Goal: Check status

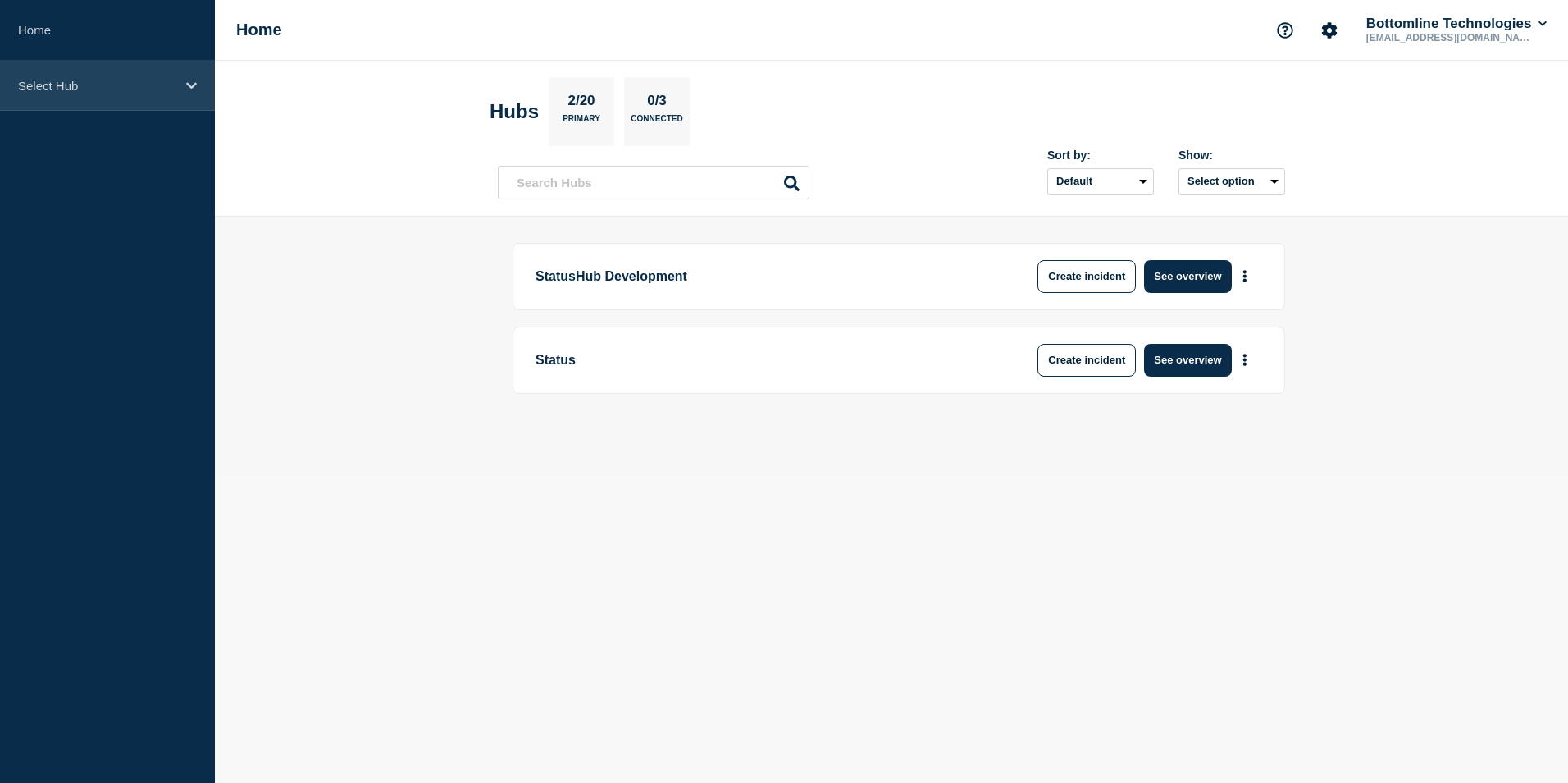
click at [181, 76] on div "Select Hub" at bounding box center [107, 86] width 215 height 50
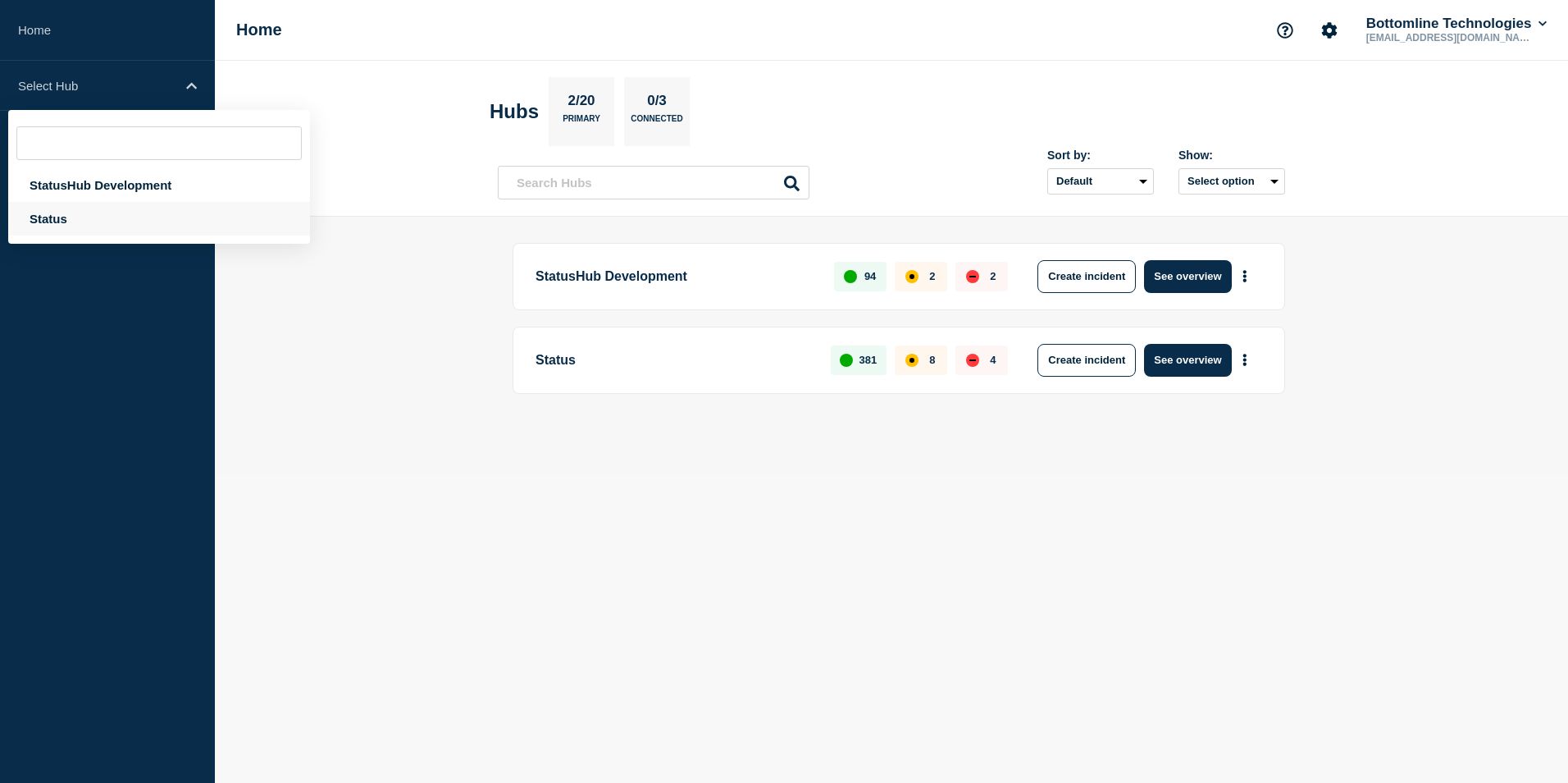
click at [96, 227] on div "Status" at bounding box center [159, 218] width 302 height 34
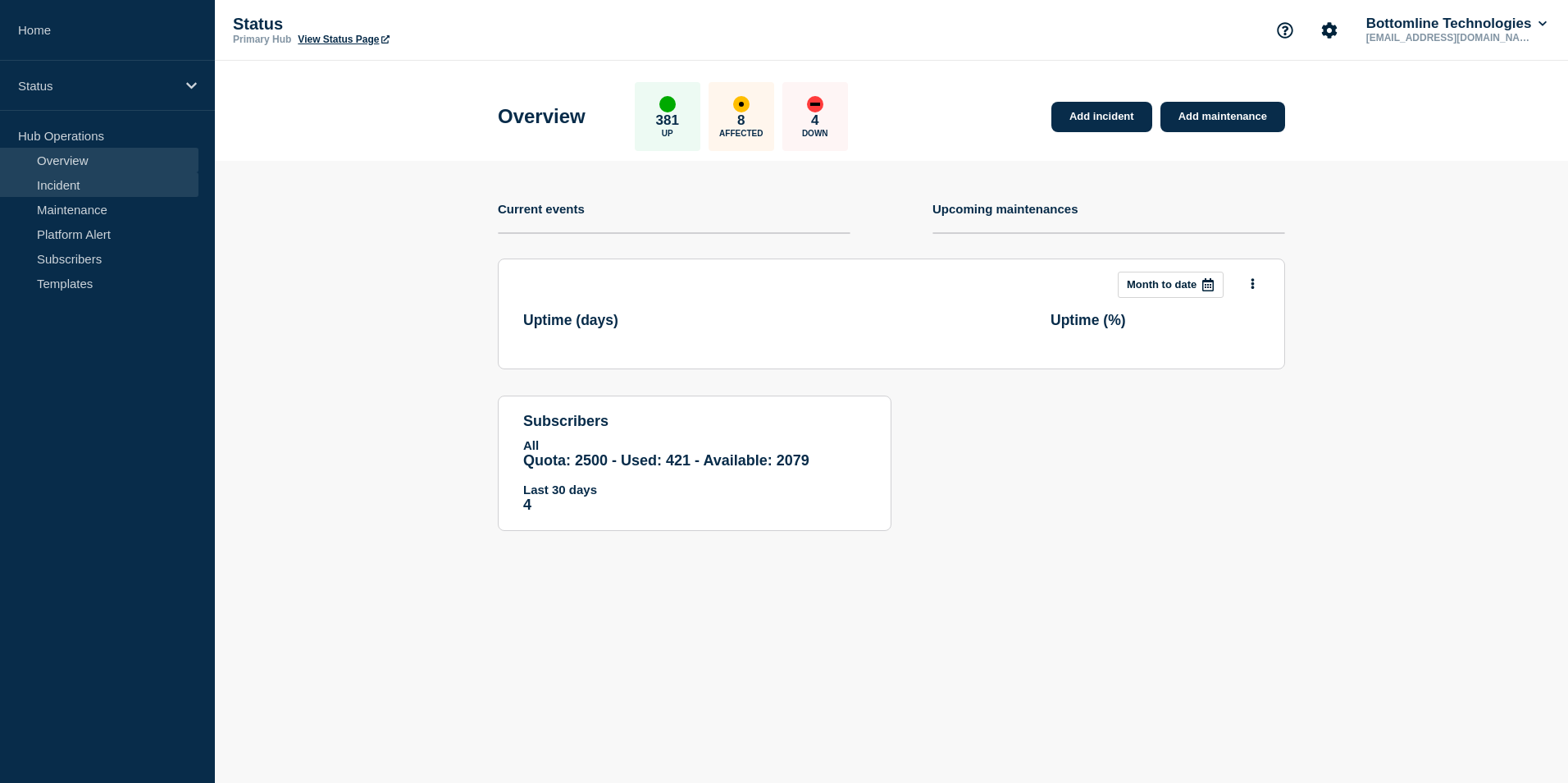
click at [111, 191] on link "Incident" at bounding box center [99, 185] width 199 height 25
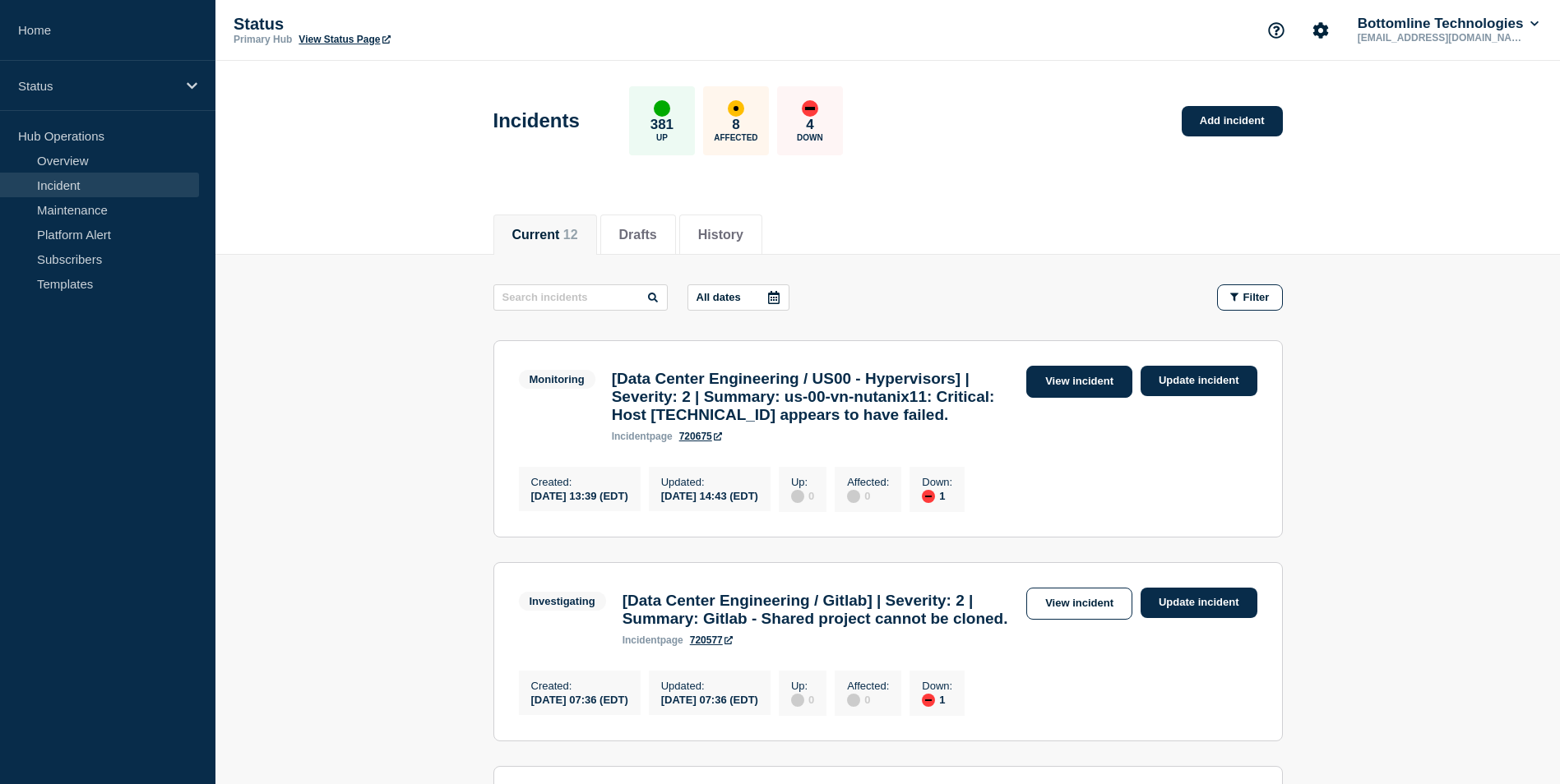
click at [1088, 387] on link "View incident" at bounding box center [1078, 381] width 106 height 32
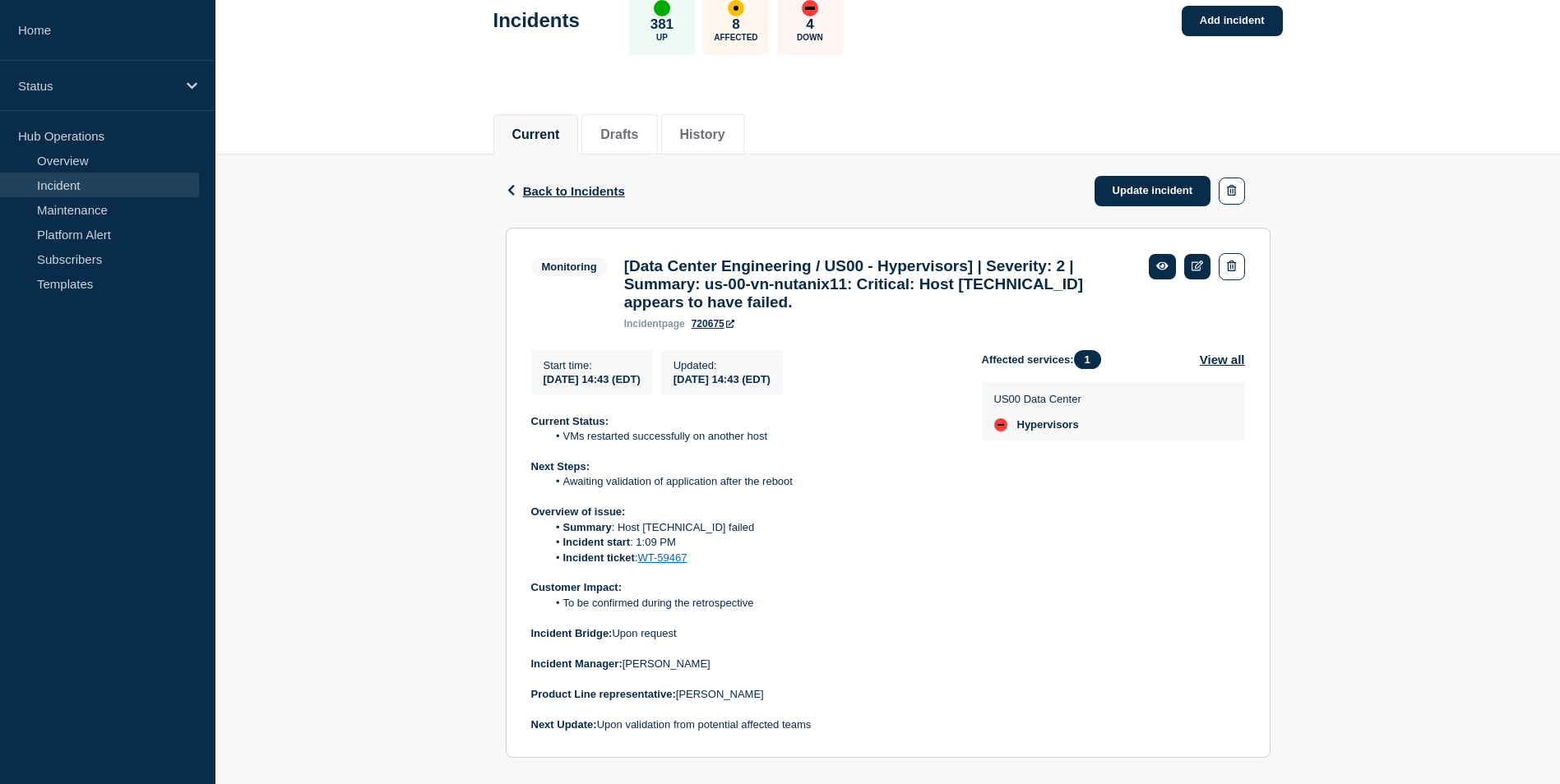
scroll to position [264, 0]
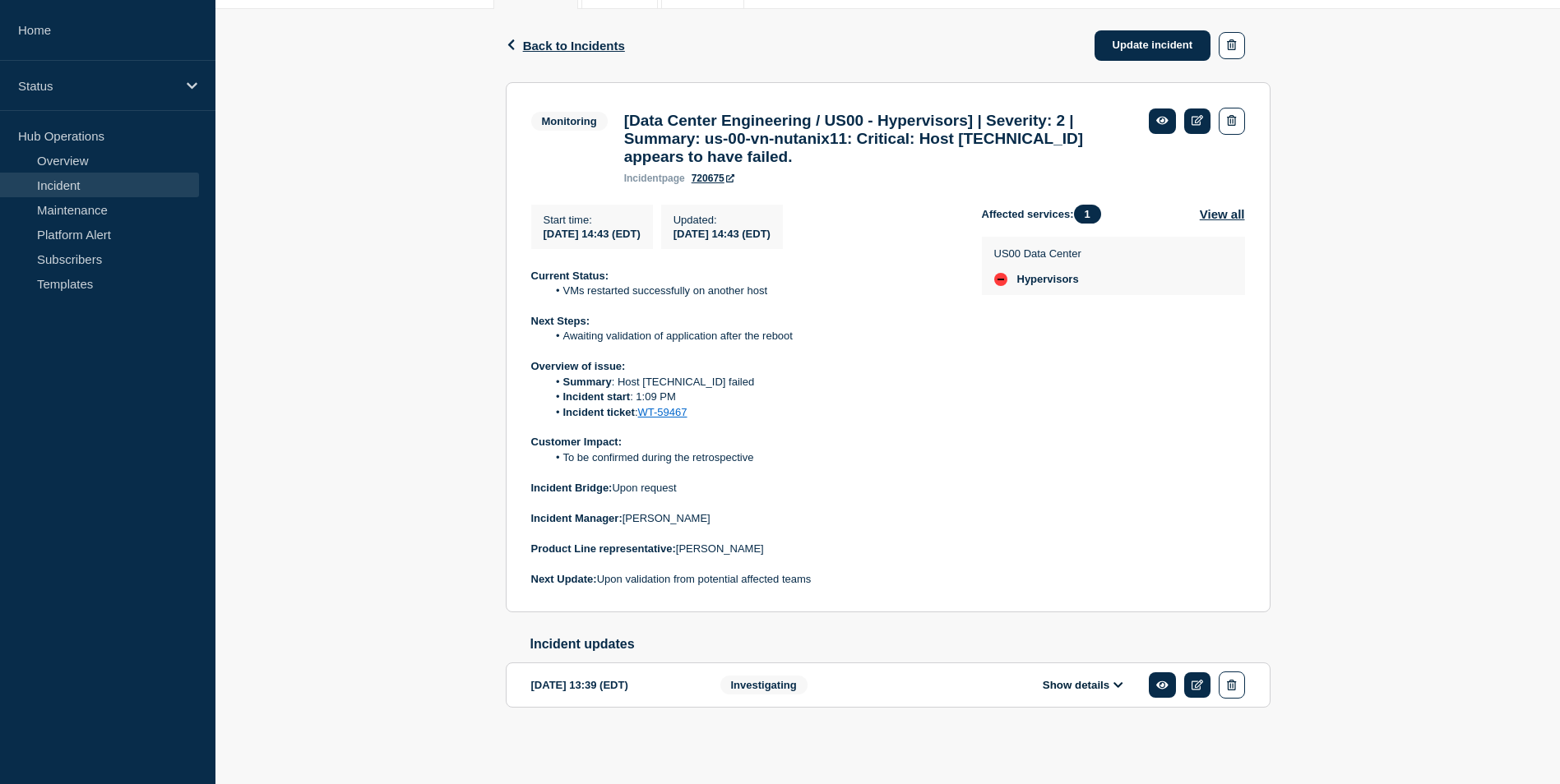
click at [1061, 694] on div "Show details" at bounding box center [1095, 685] width 300 height 27
click at [1094, 688] on button "Show details" at bounding box center [1082, 685] width 90 height 14
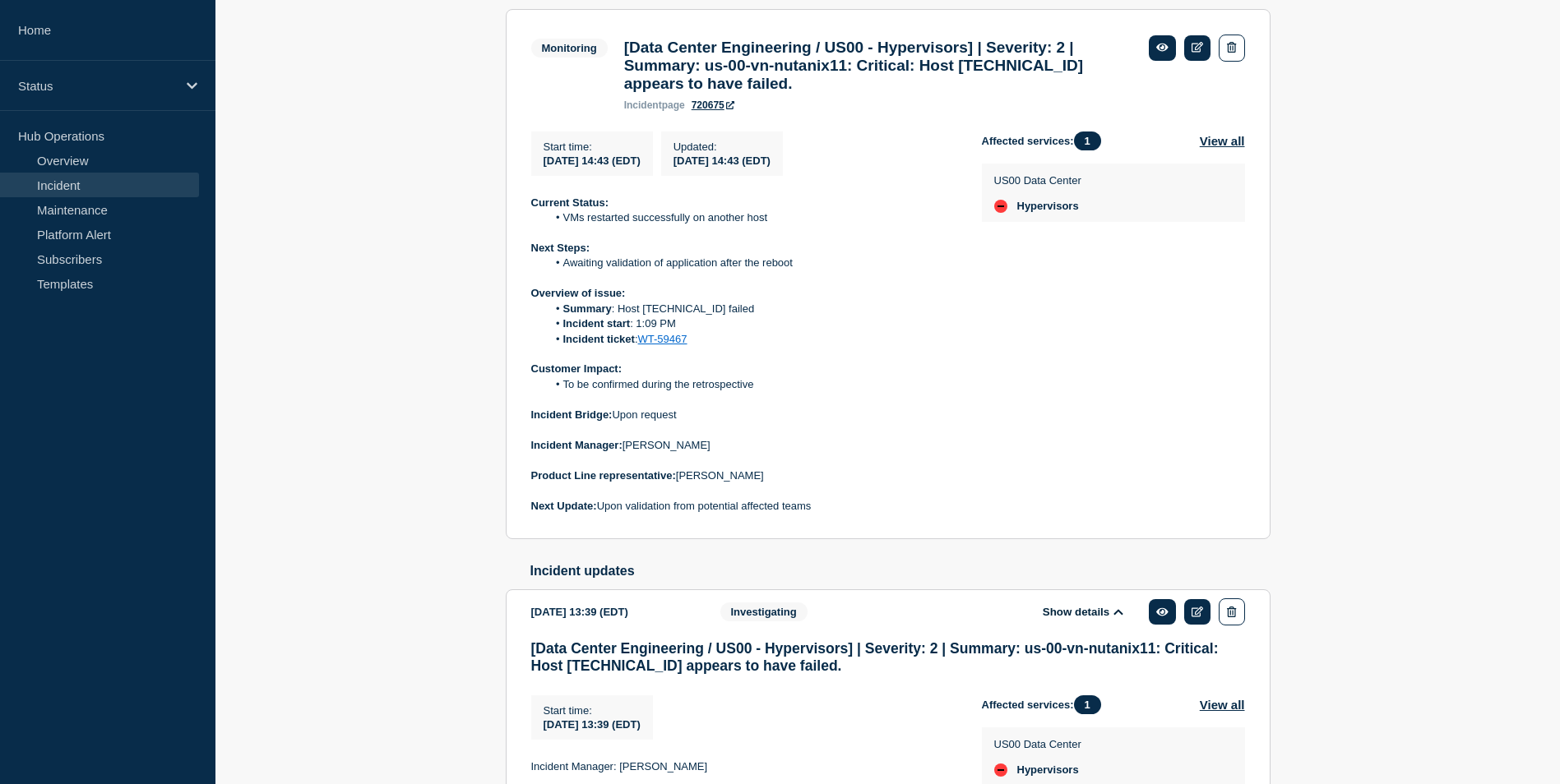
scroll to position [565, 0]
